Goal: Information Seeking & Learning: Learn about a topic

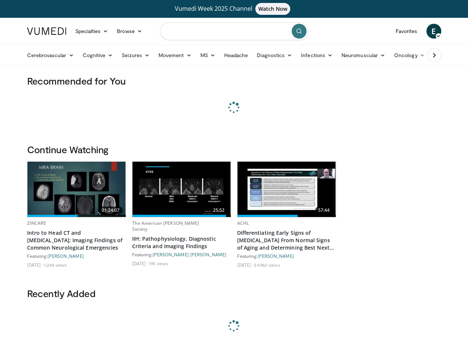
click at [270, 30] on input "Search topics, interventions" at bounding box center [234, 31] width 148 height 18
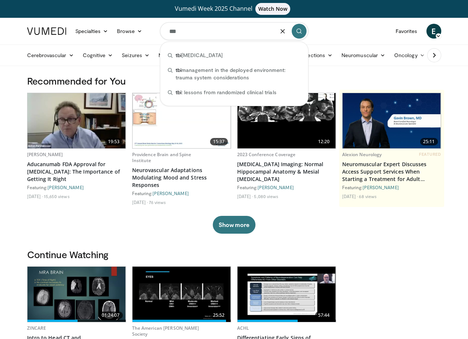
type input "***"
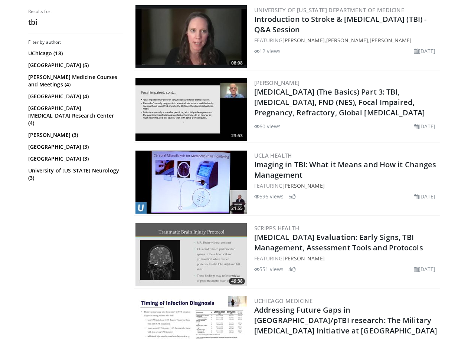
scroll to position [1223, 0]
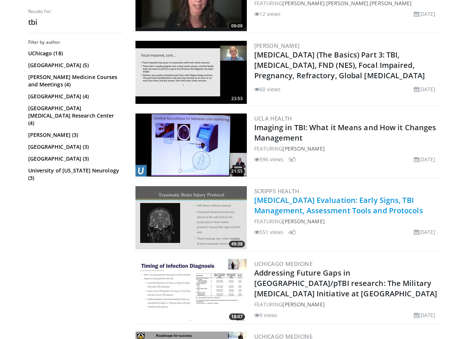
click at [277, 202] on link "Concussion Evaluation: Early Signs, TBI Management, Assessment Tools and Protoc…" at bounding box center [338, 205] width 169 height 20
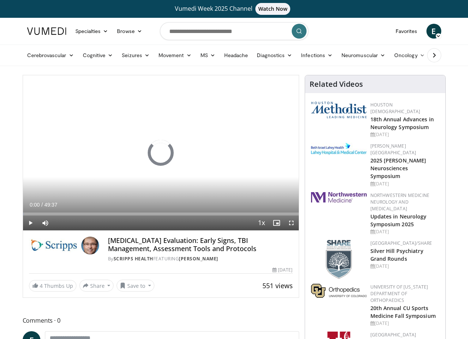
click at [119, 242] on h4 "[MEDICAL_DATA] Evaluation: Early Signs, TBI Management, Assessment Tools and Pr…" at bounding box center [200, 245] width 185 height 16
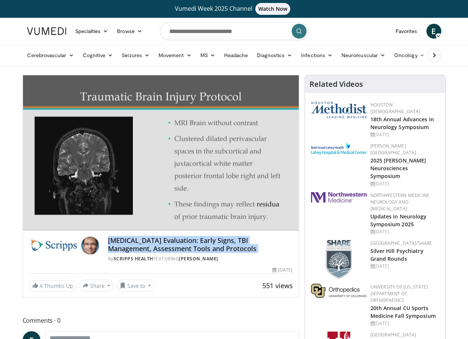
click at [119, 242] on h4 "[MEDICAL_DATA] Evaluation: Early Signs, TBI Management, Assessment Tools and Pr…" at bounding box center [200, 245] width 185 height 16
copy div "Concussion Evaluation: Early Signs, TBI Management, Assessment Tools and Protoc…"
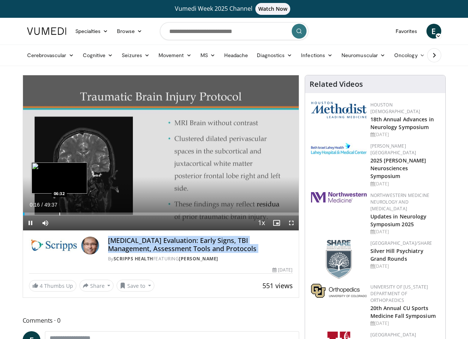
click at [59, 215] on div "Progress Bar" at bounding box center [59, 213] width 1 height 3
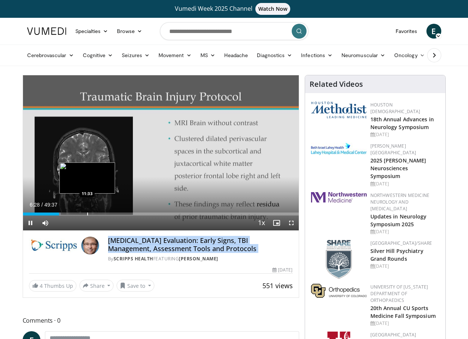
click at [87, 212] on div "Progress Bar" at bounding box center [87, 213] width 1 height 3
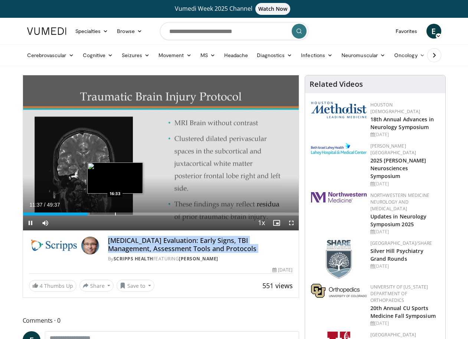
click at [115, 214] on div "Progress Bar" at bounding box center [115, 213] width 1 height 3
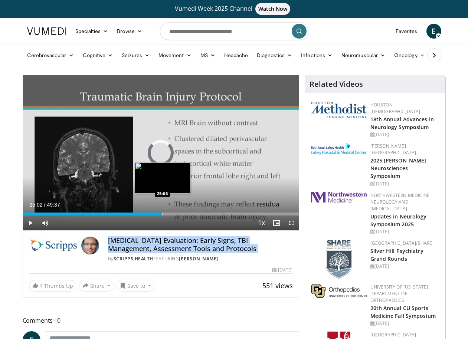
click at [162, 215] on div "Progress Bar" at bounding box center [162, 213] width 1 height 3
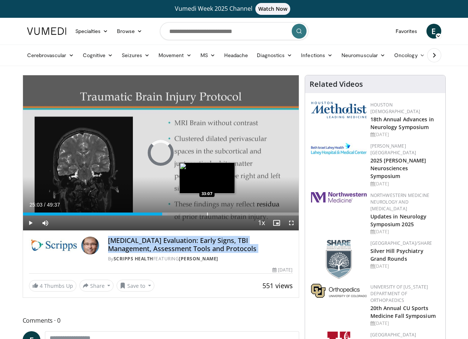
click at [207, 213] on div "Progress Bar" at bounding box center [207, 213] width 1 height 3
